Goal: Task Accomplishment & Management: Manage account settings

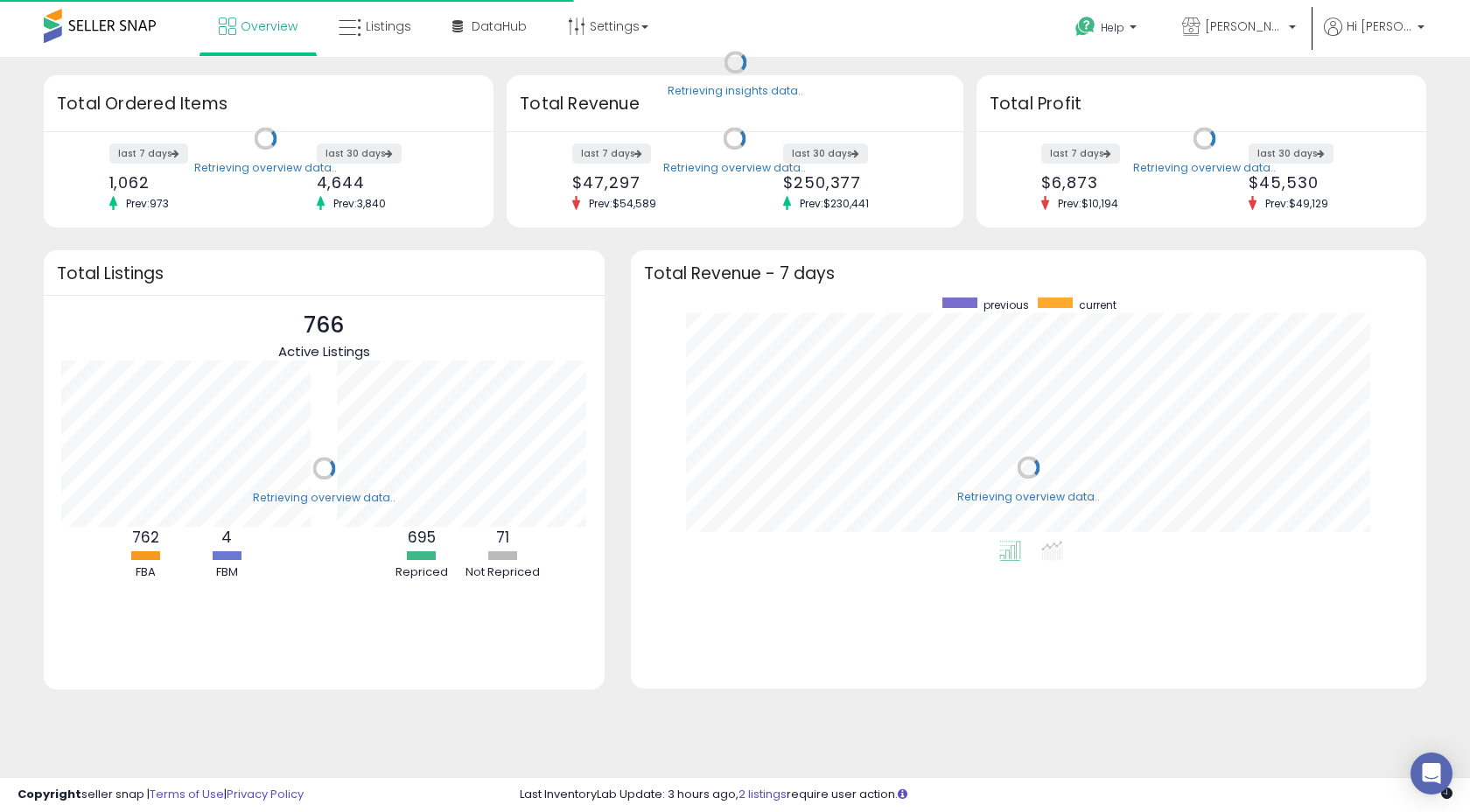
scroll to position [243, 761]
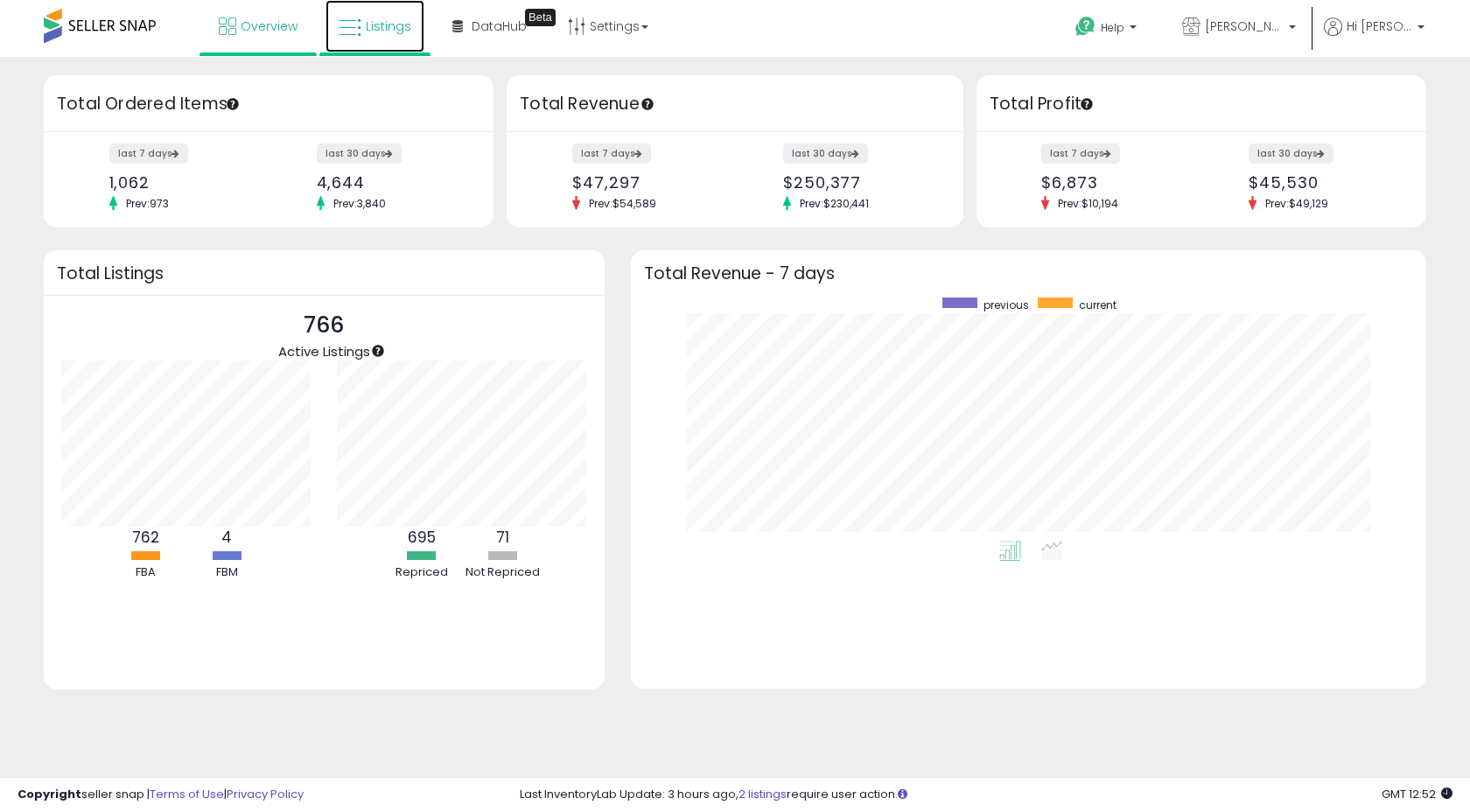
click at [373, 32] on span "Listings" at bounding box center [388, 26] width 45 height 18
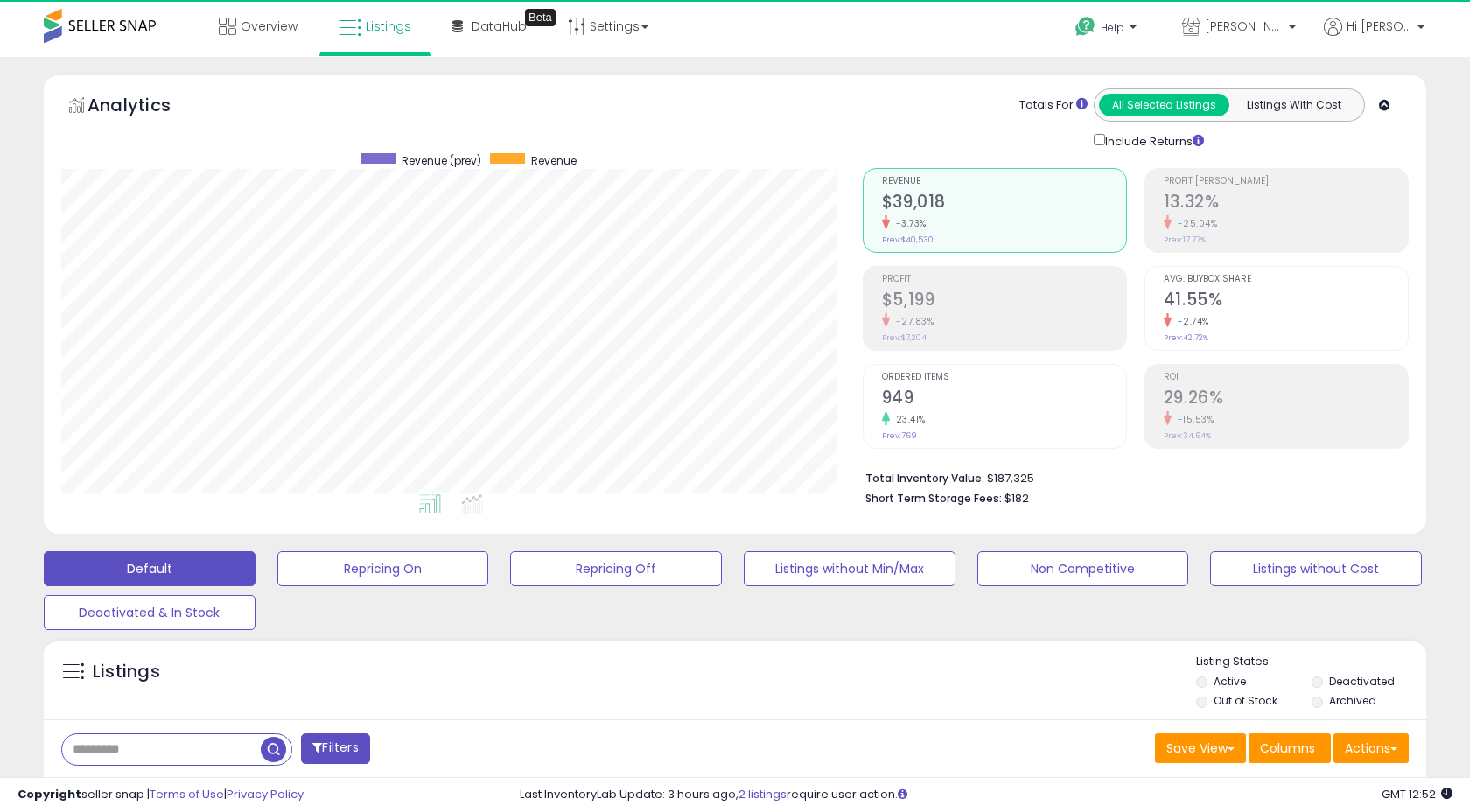
scroll to position [359, 800]
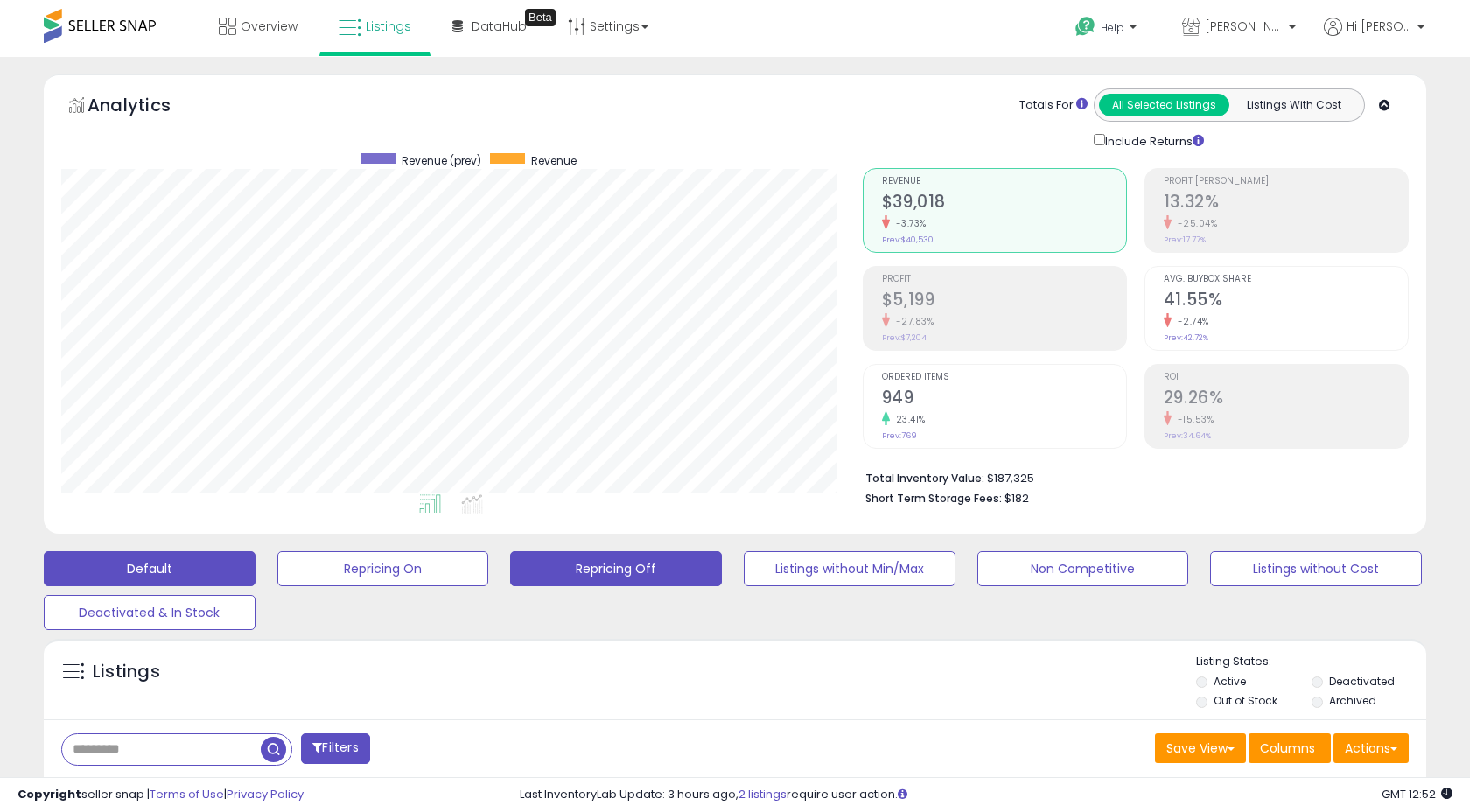
click at [649, 562] on button "Repricing Off" at bounding box center [616, 569] width 212 height 35
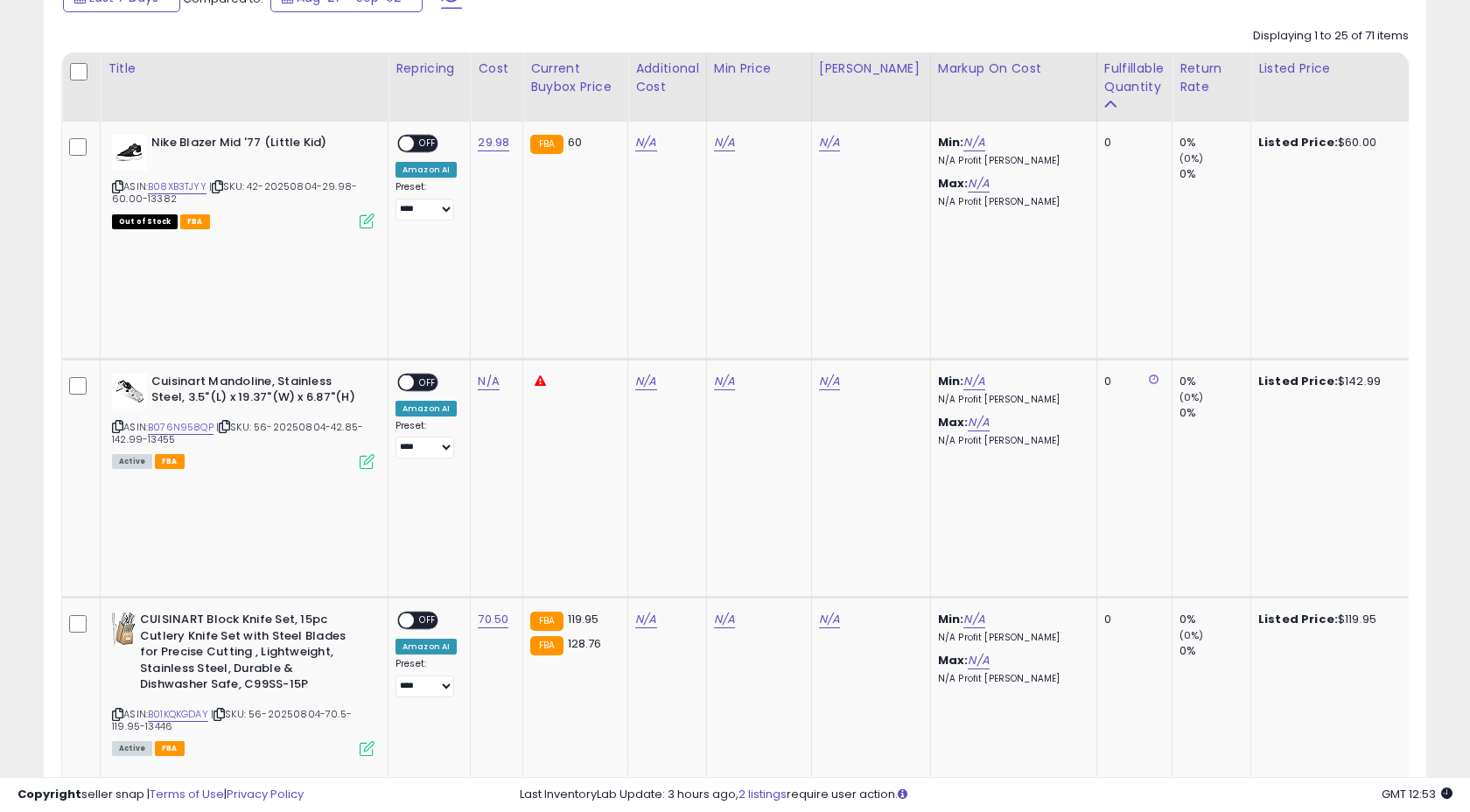
scroll to position [800, 0]
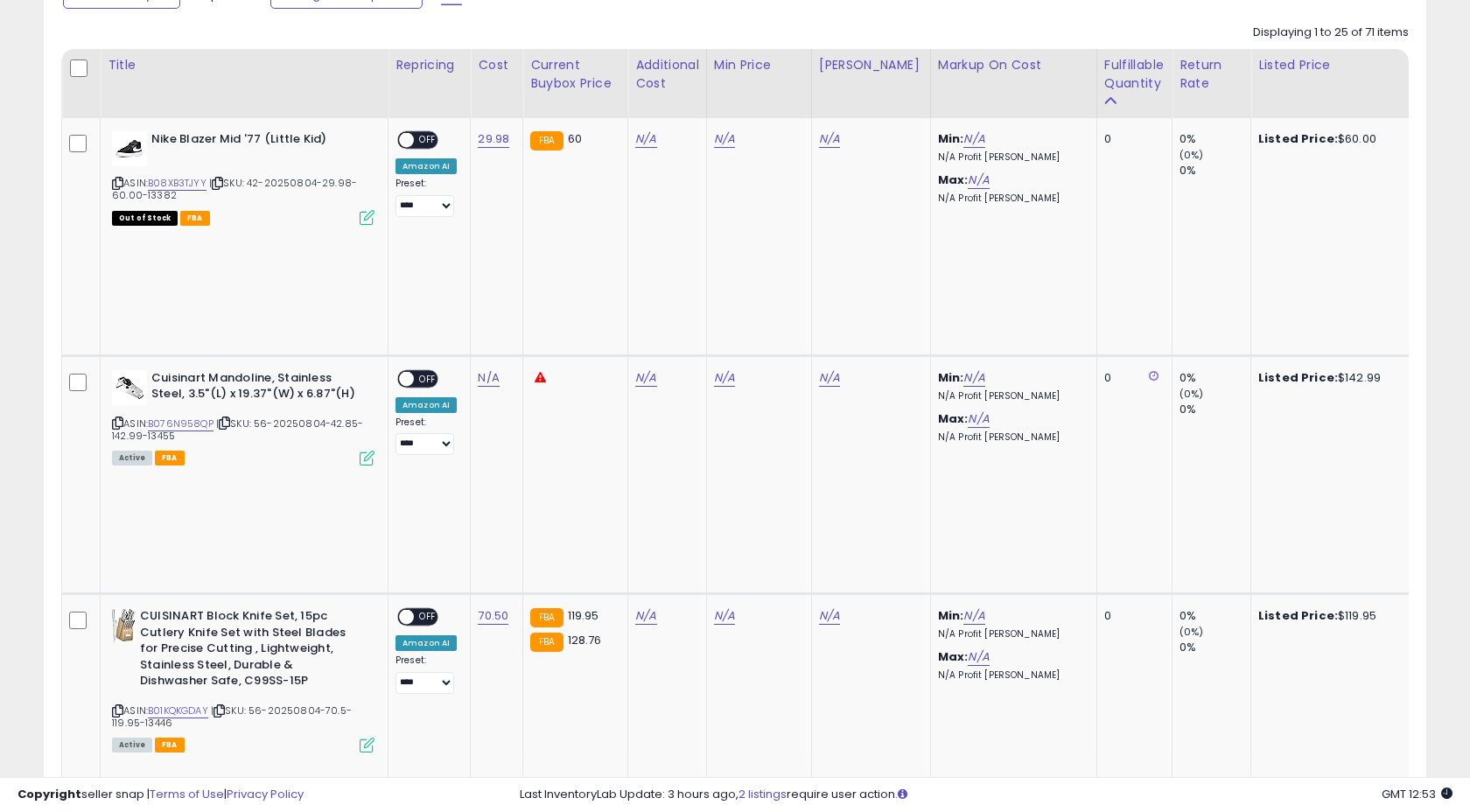
click at [1128, 65] on div "Fulfillable Quantity" at bounding box center [1134, 75] width 60 height 37
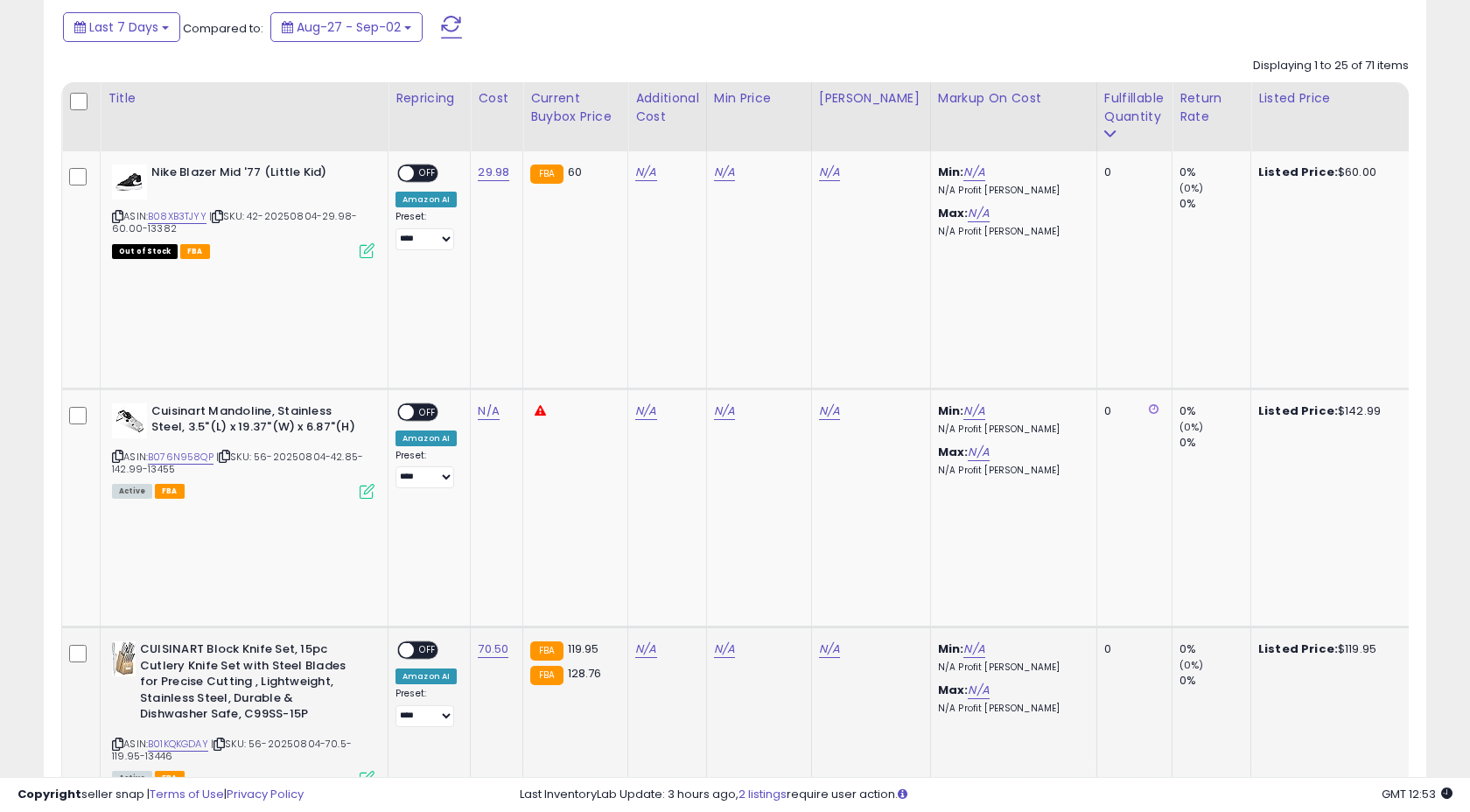
scroll to position [730, 0]
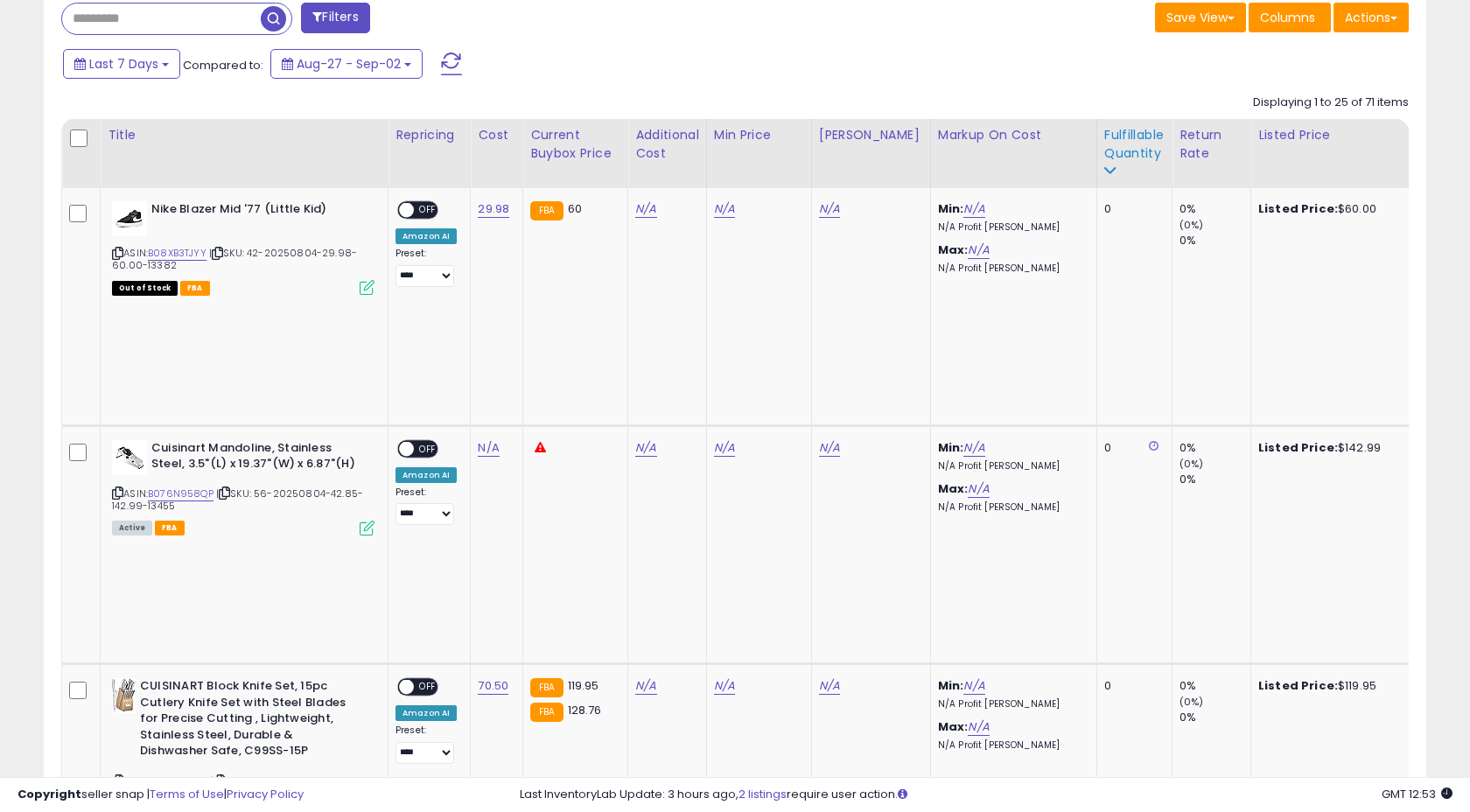
click at [1114, 163] on div "Fulfillable Quantity" at bounding box center [1134, 154] width 60 height 55
click at [1123, 153] on div "Fulfillable Quantity" at bounding box center [1134, 145] width 60 height 37
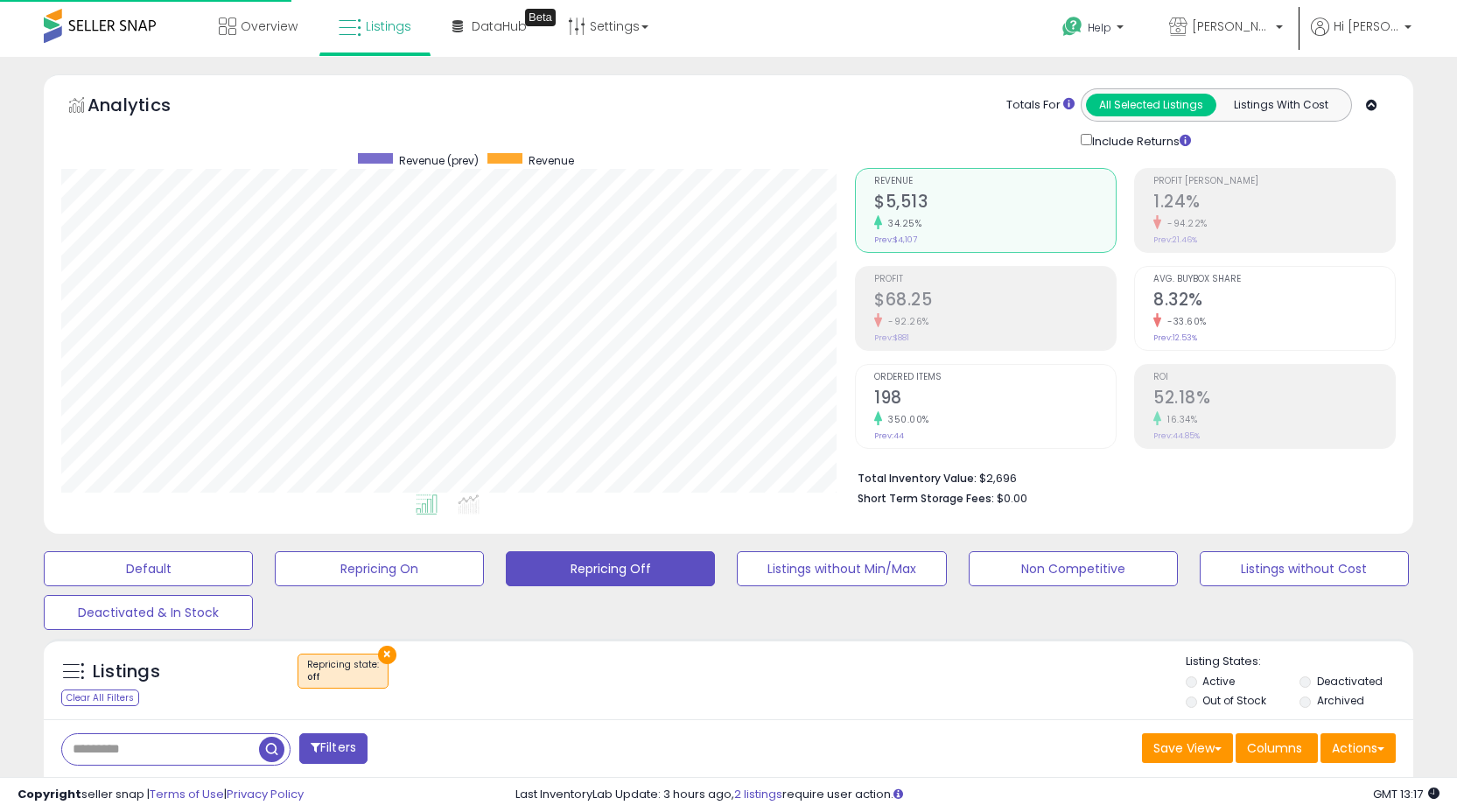
scroll to position [874406, 874419]
